Goal: Task Accomplishment & Management: Manage account settings

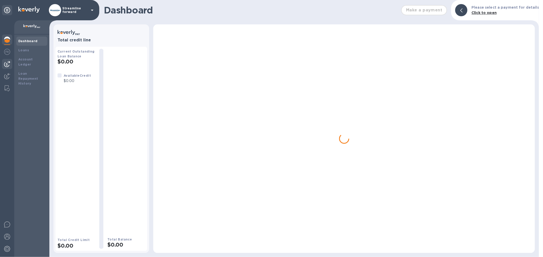
click at [5, 65] on img at bounding box center [7, 64] width 6 height 6
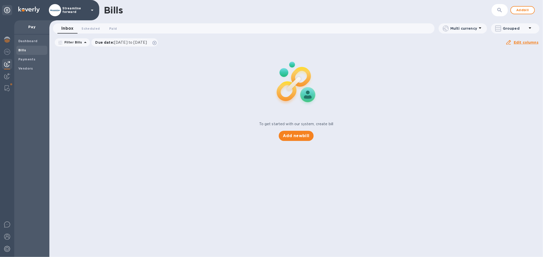
click at [29, 49] on span "Bills" at bounding box center [31, 50] width 27 height 5
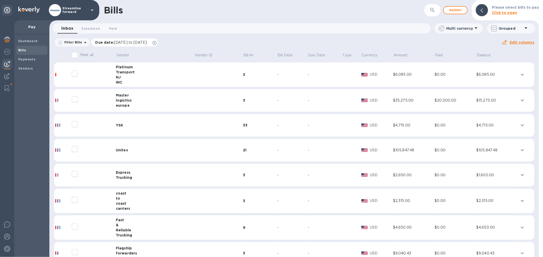
click at [156, 42] on icon at bounding box center [154, 43] width 4 height 4
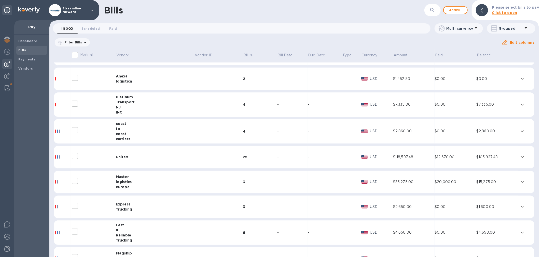
scroll to position [31, 0]
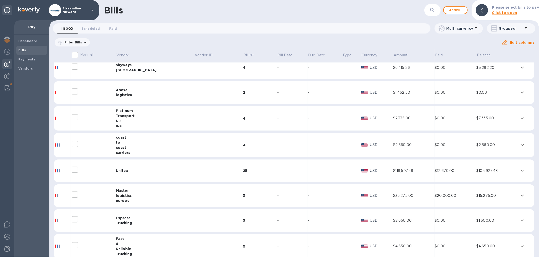
click at [153, 124] on div "INC" at bounding box center [155, 126] width 78 height 5
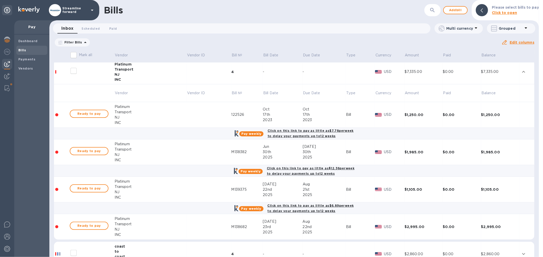
scroll to position [88, 0]
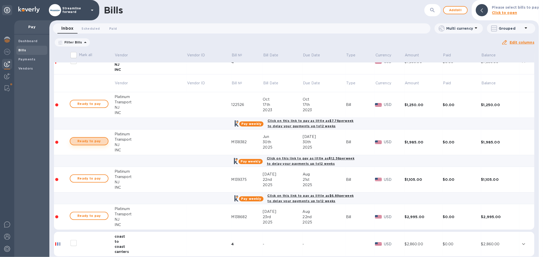
click at [92, 141] on span "Ready to pay" at bounding box center [89, 141] width 30 height 6
click at [98, 142] on span "Ready to pay" at bounding box center [89, 141] width 30 height 6
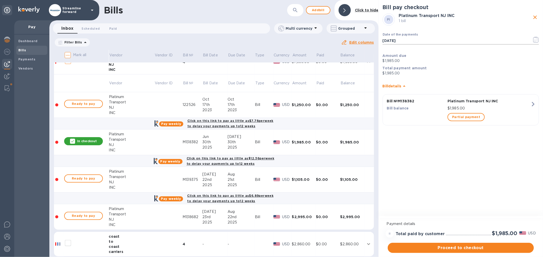
click at [405, 41] on input "[DATE]" at bounding box center [454, 41] width 145 height 8
type input "[DATE]"
click at [539, 40] on button "button" at bounding box center [536, 40] width 12 height 12
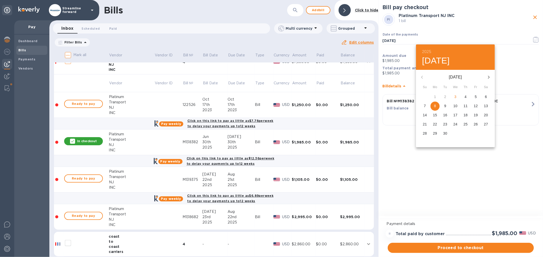
click at [422, 167] on div at bounding box center [271, 128] width 543 height 257
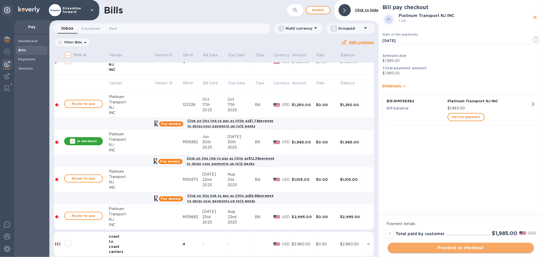
click at [459, 248] on span "Proceed to checkout" at bounding box center [461, 248] width 138 height 6
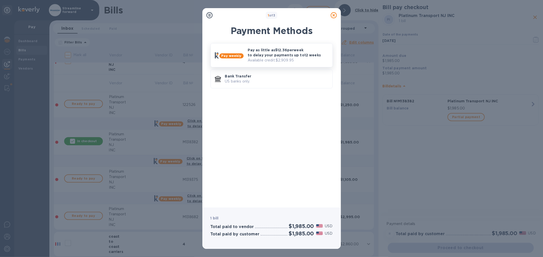
click at [276, 51] on p "Pay as little as $12.36 per week to delay your payments up to 12 weeks" at bounding box center [288, 53] width 81 height 10
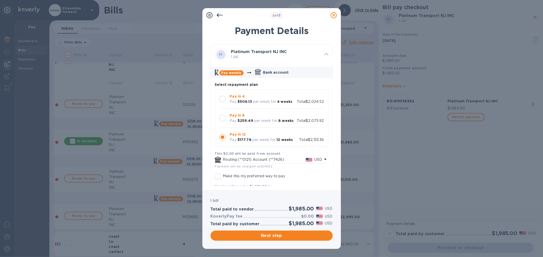
click at [242, 96] on b "Pay in 4" at bounding box center [237, 96] width 15 height 4
click at [260, 237] on span "Next step" at bounding box center [271, 236] width 114 height 6
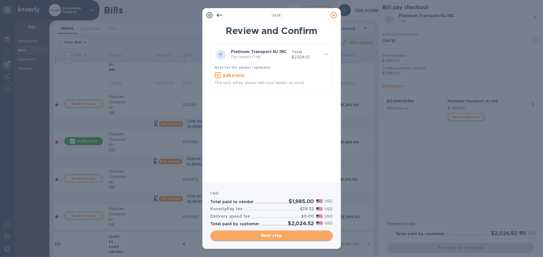
click at [260, 236] on span "Next step" at bounding box center [271, 236] width 114 height 6
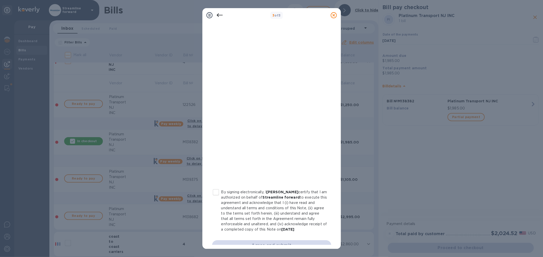
scroll to position [26, 0]
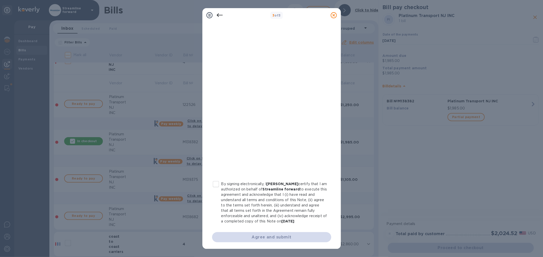
click at [219, 184] on input "By signing electronically, I R. Kohn certify that I am authorized on behalf of …" at bounding box center [215, 184] width 11 height 11
checkbox input "true"
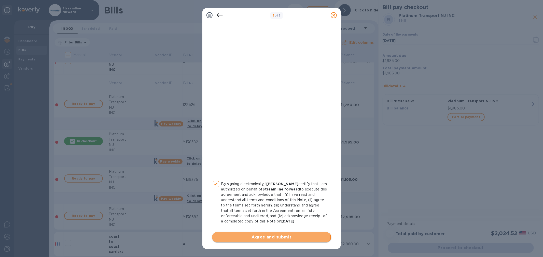
click at [268, 235] on span "Agree and submit" at bounding box center [271, 238] width 111 height 6
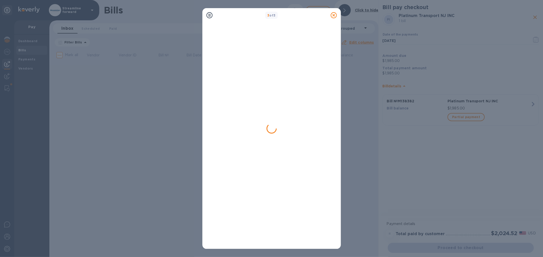
scroll to position [0, 0]
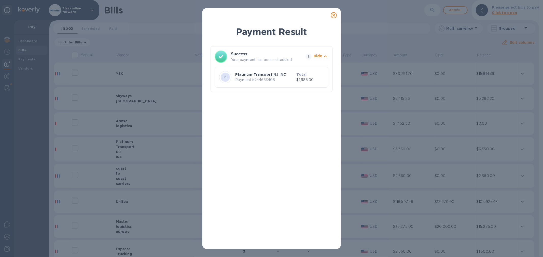
drag, startPoint x: 335, startPoint y: 14, endPoint x: 331, endPoint y: 15, distance: 3.7
click at [335, 14] on icon at bounding box center [334, 15] width 6 height 6
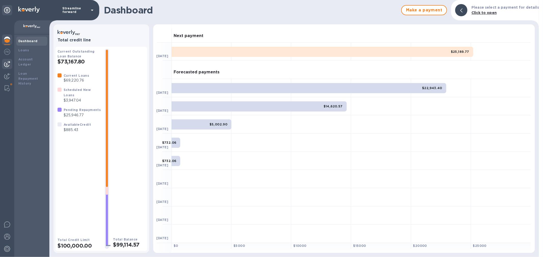
click at [12, 64] on div at bounding box center [7, 64] width 10 height 10
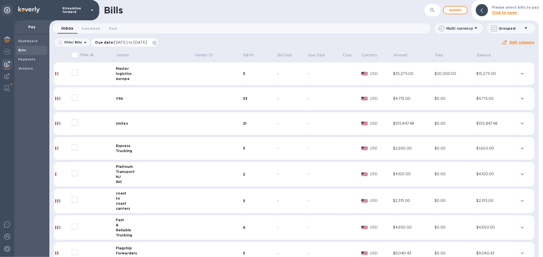
click at [156, 43] on icon at bounding box center [154, 43] width 4 height 4
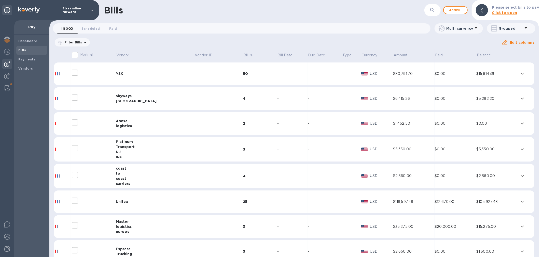
click at [137, 199] on td "Unitex" at bounding box center [155, 202] width 78 height 23
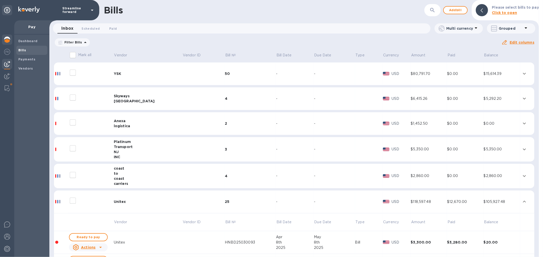
click at [9, 42] on img at bounding box center [7, 40] width 6 height 6
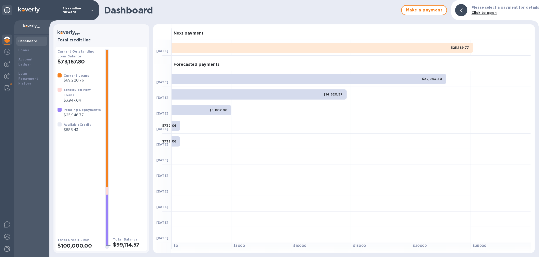
click at [62, 128] on div at bounding box center [59, 127] width 6 height 13
click at [62, 126] on div at bounding box center [59, 127] width 6 height 13
click at [4, 64] on div at bounding box center [7, 64] width 10 height 10
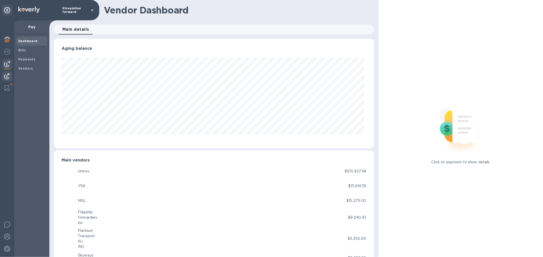
scroll to position [110, 318]
click at [25, 53] on div "Bills" at bounding box center [31, 50] width 31 height 9
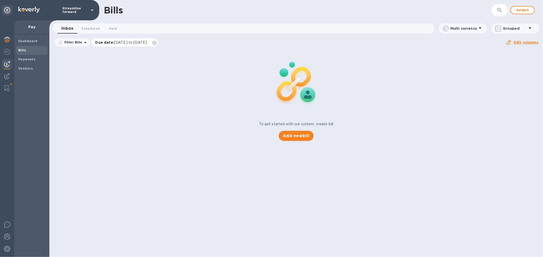
click at [156, 42] on icon at bounding box center [154, 43] width 4 height 4
click at [4, 62] on img at bounding box center [7, 64] width 6 height 6
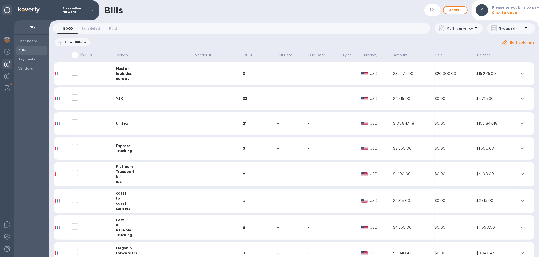
click at [131, 130] on td "Unitex" at bounding box center [155, 123] width 78 height 23
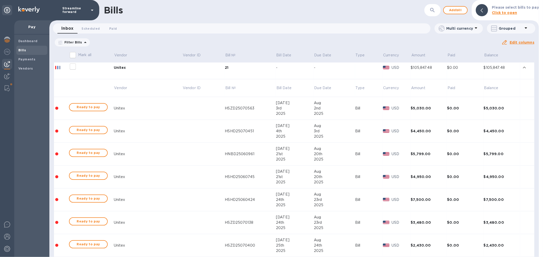
scroll to position [56, 0]
click at [85, 196] on span "Ready to pay" at bounding box center [89, 198] width 30 height 6
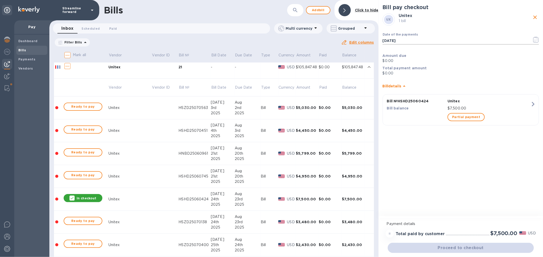
click at [537, 37] on icon "button" at bounding box center [536, 40] width 6 height 6
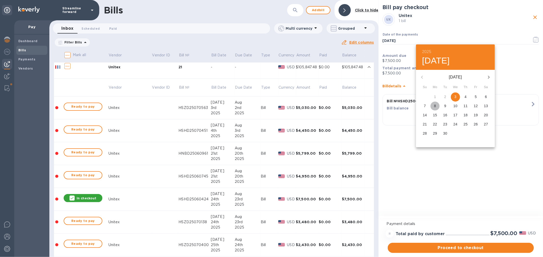
click at [435, 106] on p "8" at bounding box center [435, 106] width 2 height 5
type input "[DATE]"
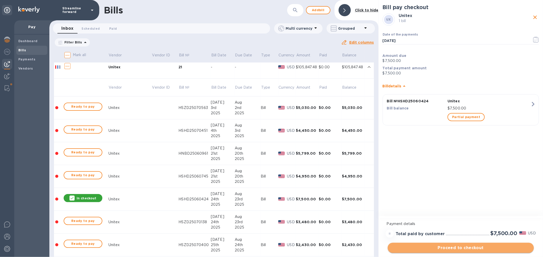
click at [466, 249] on span "Proceed to checkout" at bounding box center [461, 248] width 138 height 6
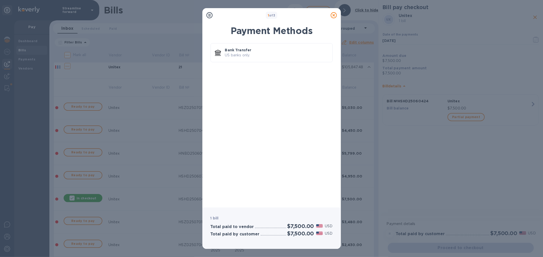
click at [334, 15] on icon at bounding box center [334, 15] width 6 height 6
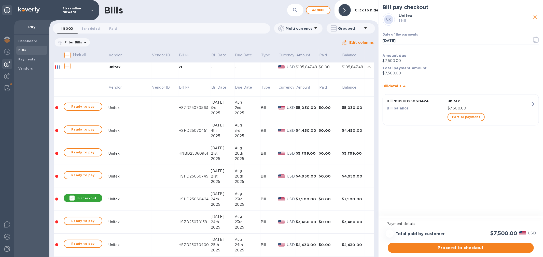
click at [475, 28] on div "Date of the payments [DATE] ​" at bounding box center [460, 39] width 158 height 25
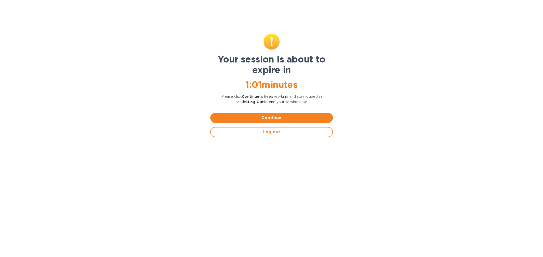
scroll to position [0, 0]
